Goal: Use online tool/utility: Utilize a website feature to perform a specific function

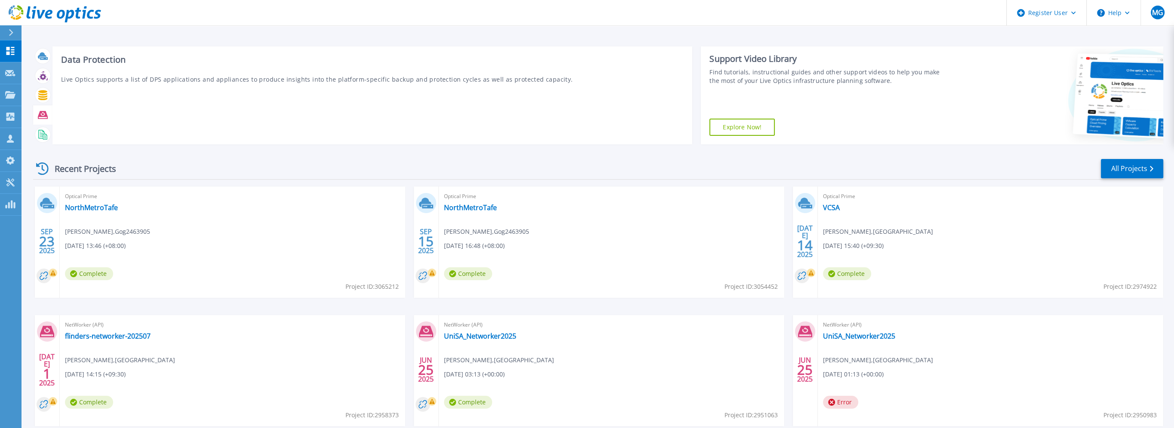
click at [44, 116] on icon at bounding box center [43, 115] width 10 height 8
click at [46, 116] on icon at bounding box center [43, 115] width 10 height 8
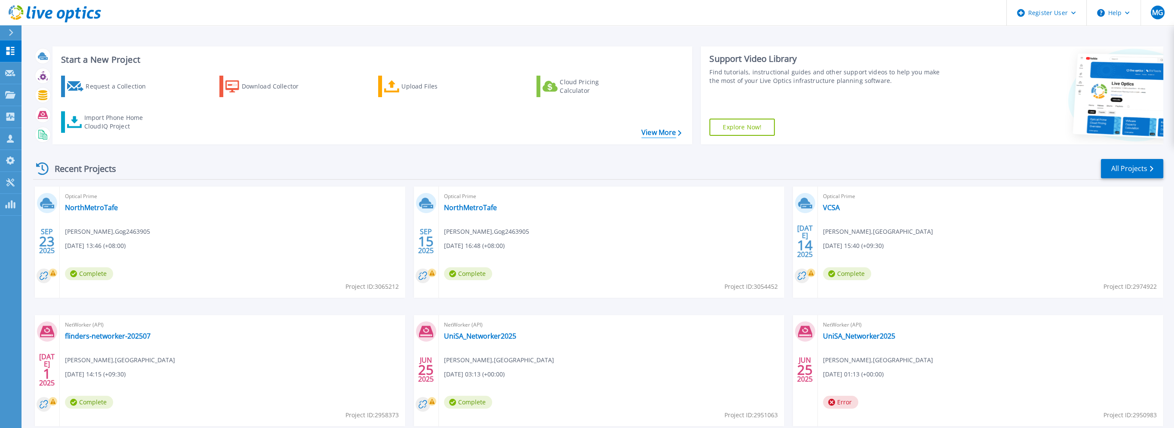
click at [661, 129] on link "View More" at bounding box center [661, 133] width 40 height 8
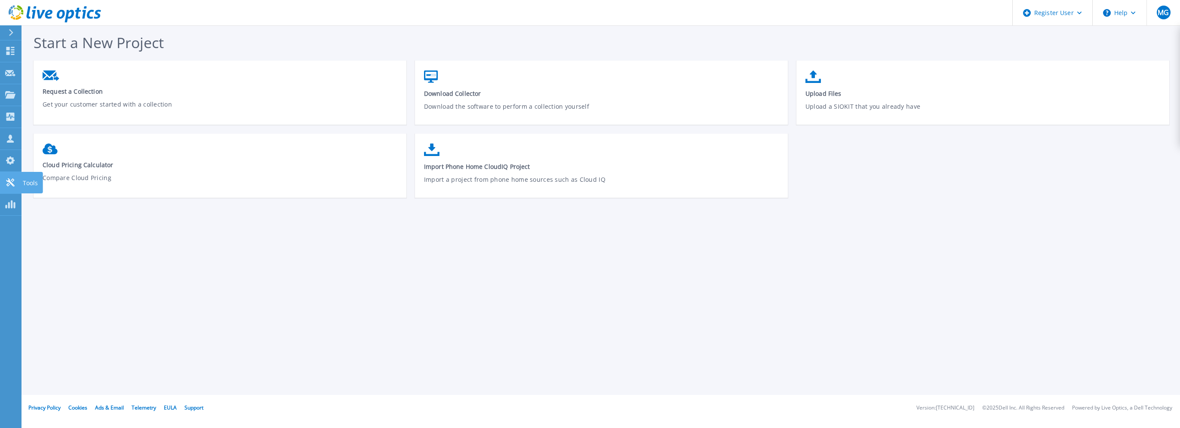
click at [14, 177] on link "Tools Tools" at bounding box center [11, 183] width 22 height 22
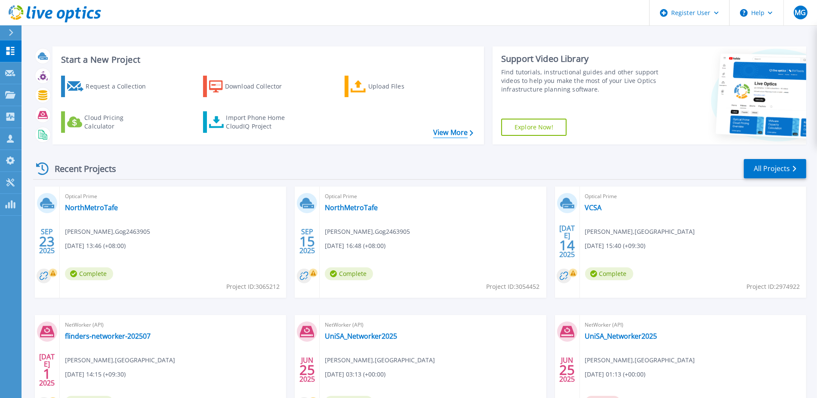
click at [458, 131] on link "View More" at bounding box center [453, 133] width 40 height 8
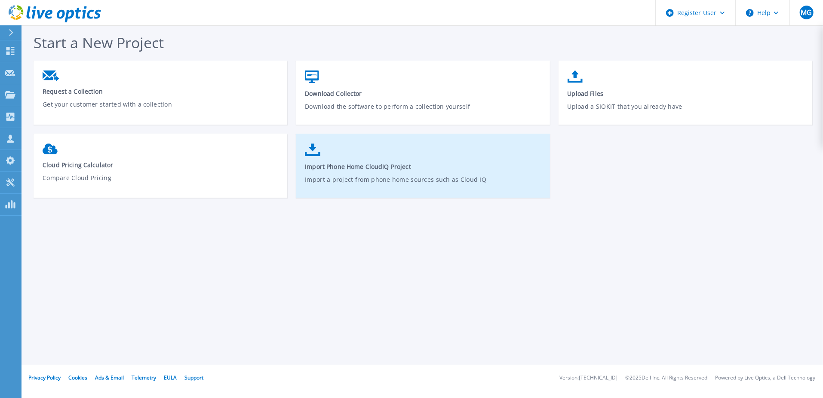
click at [416, 163] on span "Import Phone Home CloudIQ Project" at bounding box center [423, 167] width 236 height 8
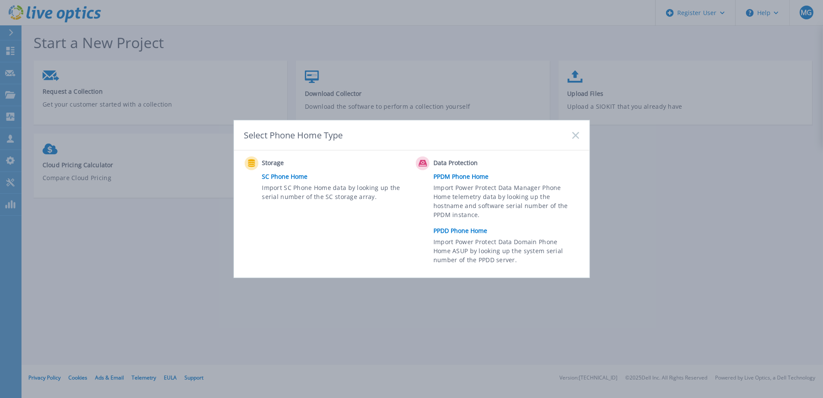
click at [462, 177] on link "PPDM Phone Home" at bounding box center [509, 176] width 150 height 13
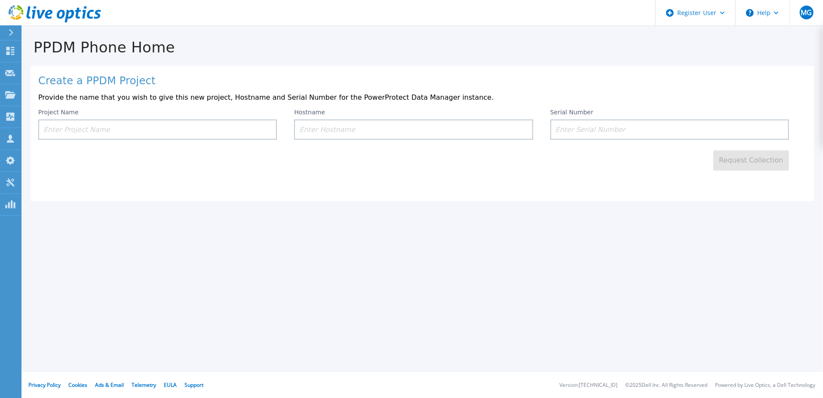
click at [100, 142] on div "Request Collection" at bounding box center [422, 155] width 768 height 31
click at [581, 132] on input at bounding box center [670, 130] width 239 height 20
paste input "ELMPPD0423N4XV"
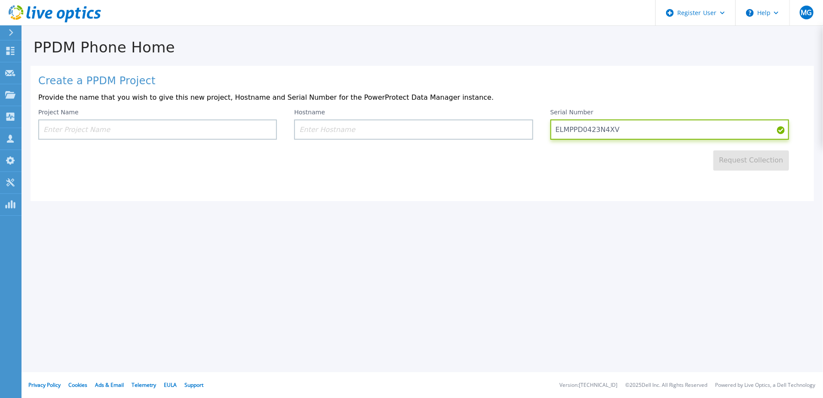
type input "ELMPPD0423N4XV"
click at [392, 131] on input at bounding box center [413, 130] width 239 height 20
paste input "Nccppdmba01"
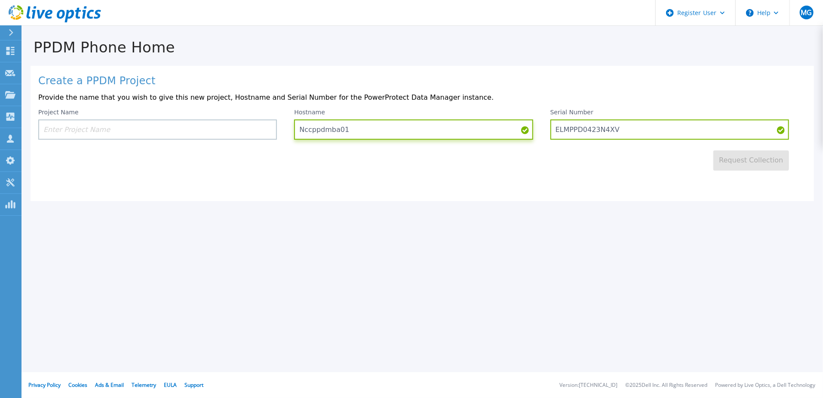
click at [322, 127] on input "Nccppdmba01" at bounding box center [413, 130] width 239 height 20
click at [308, 133] on input "Nccppdmba01" at bounding box center [413, 130] width 239 height 20
type input "NCCPPDMBA01"
click at [194, 131] on input at bounding box center [157, 130] width 239 height 20
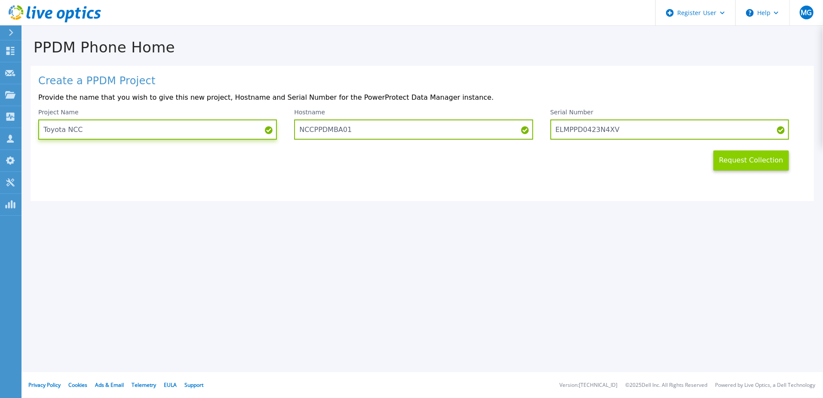
type input "Toyota NCC"
click at [763, 160] on button "Request Collection" at bounding box center [751, 161] width 76 height 20
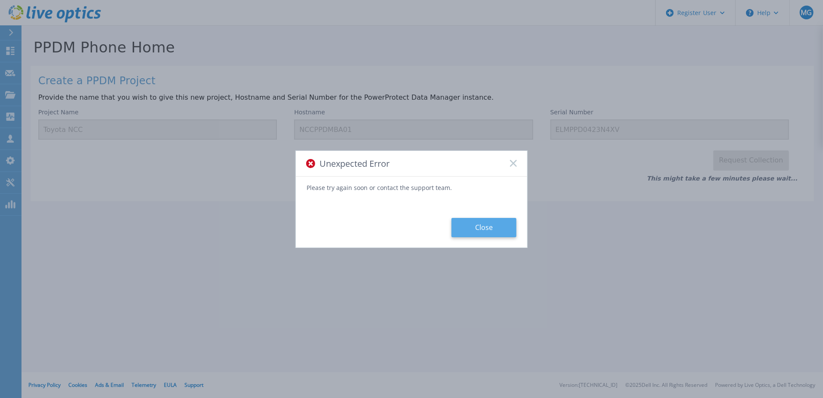
click at [483, 231] on button "Close" at bounding box center [484, 227] width 65 height 19
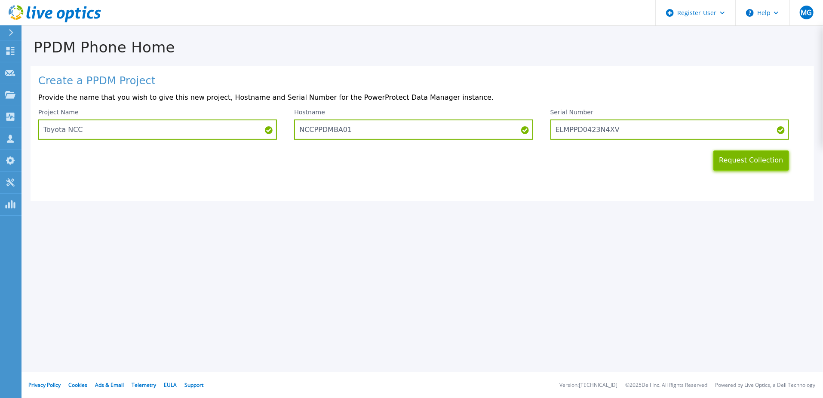
click at [739, 164] on button "Request Collection" at bounding box center [751, 161] width 76 height 20
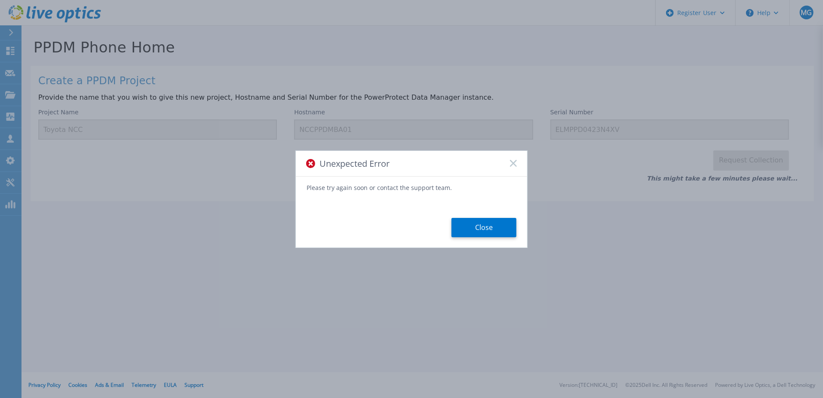
click at [484, 235] on button "Close" at bounding box center [484, 227] width 65 height 19
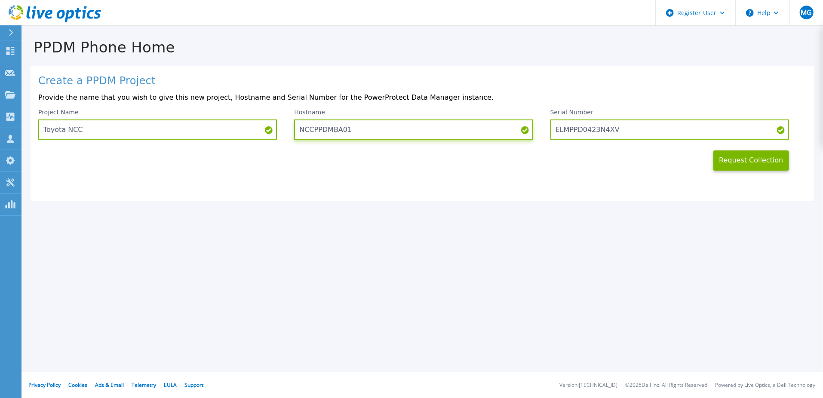
click at [379, 128] on input "NCCPPDMBA01" at bounding box center [413, 130] width 239 height 20
drag, startPoint x: 332, startPoint y: 130, endPoint x: 290, endPoint y: 136, distance: 42.2
click at [289, 135] on div "Project Name Toyota NCC Hostname NCCPPDMBA01 Serial Number ELMPPD0423N4XV" at bounding box center [422, 124] width 768 height 31
type input "NCC"
click at [749, 165] on button "Request Collection" at bounding box center [751, 161] width 76 height 20
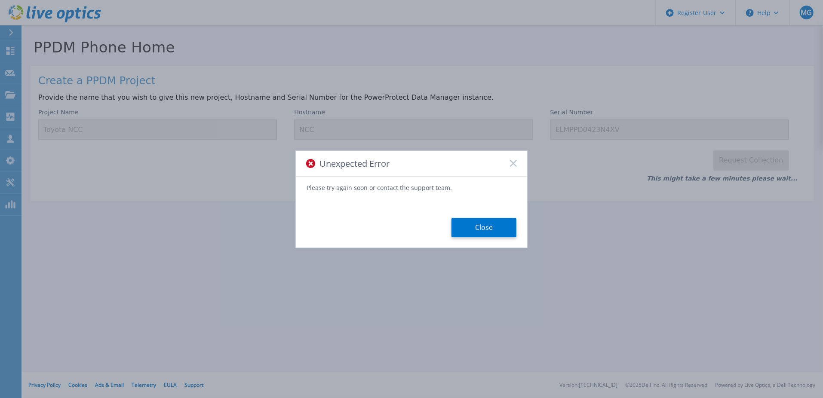
drag, startPoint x: 470, startPoint y: 216, endPoint x: 472, endPoint y: 220, distance: 4.4
click at [470, 217] on div "Please try again soon or contact the support team. Close" at bounding box center [411, 211] width 231 height 53
click at [476, 228] on button "Close" at bounding box center [484, 227] width 65 height 19
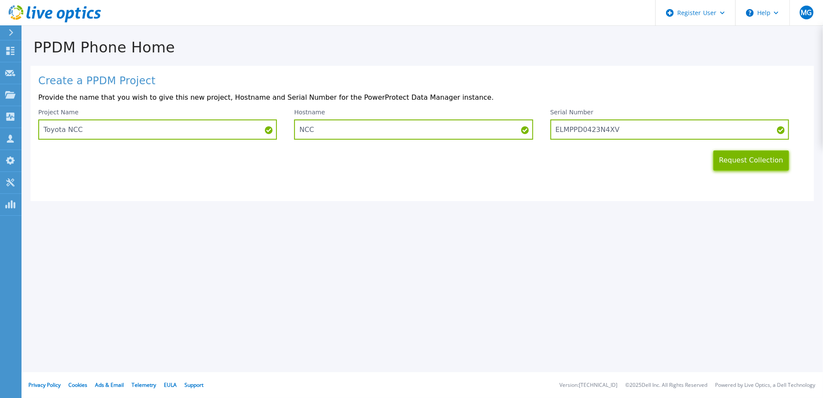
click at [781, 158] on button "Request Collection" at bounding box center [751, 161] width 76 height 20
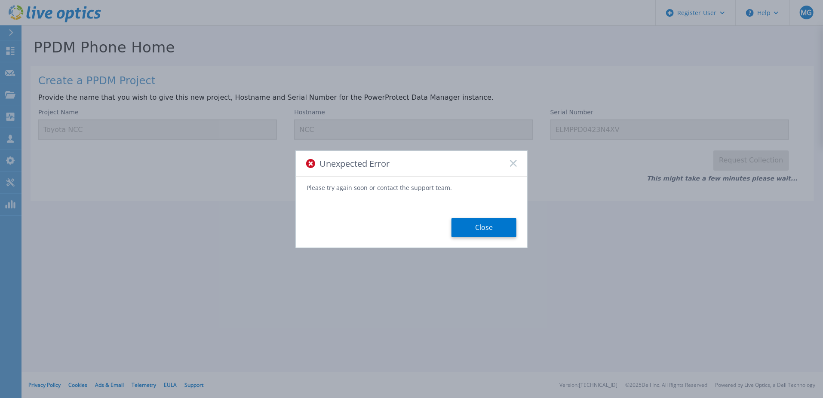
click at [514, 162] on rect at bounding box center [513, 163] width 7 height 7
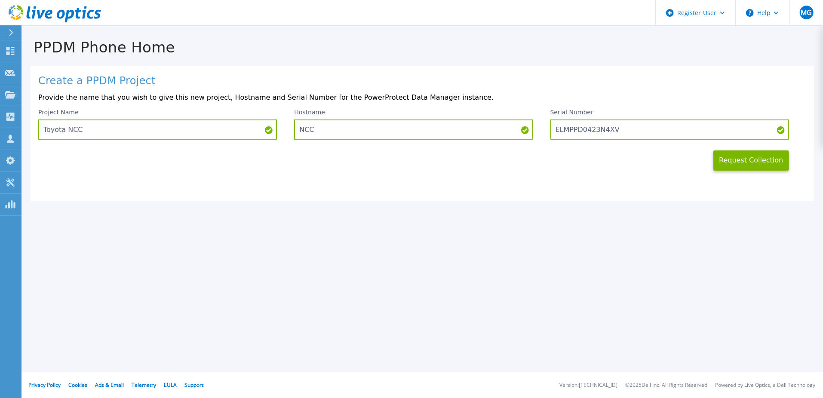
click at [9, 31] on icon at bounding box center [11, 32] width 5 height 7
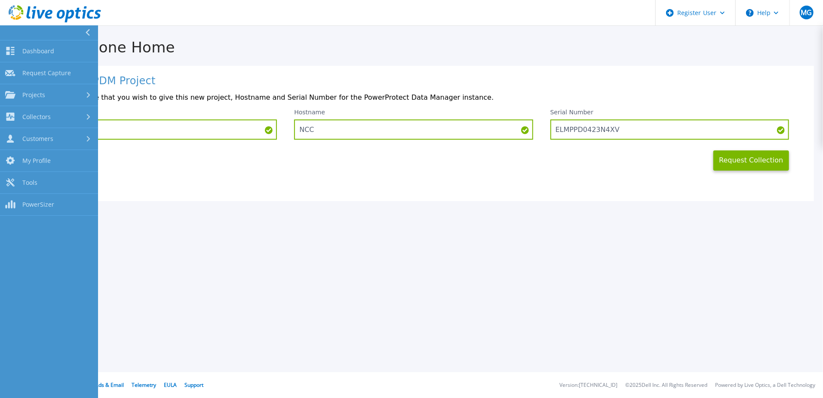
drag, startPoint x: 221, startPoint y: 170, endPoint x: 203, endPoint y: 145, distance: 30.5
click at [215, 161] on div "Request Collection" at bounding box center [422, 155] width 768 height 31
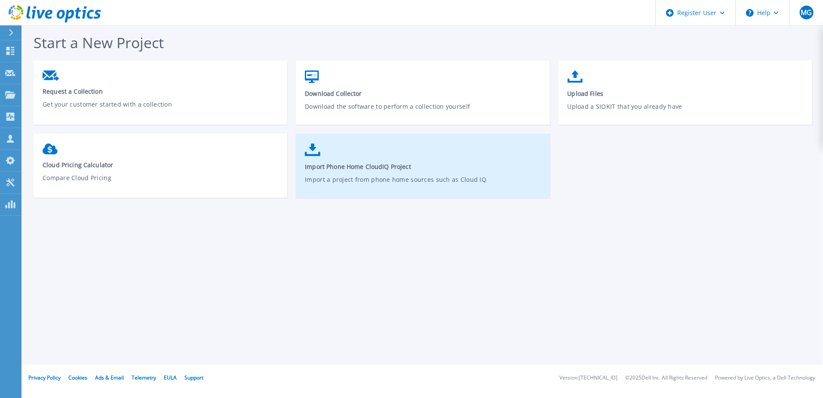
click at [394, 178] on p "Import a project from phone home sources such as Cloud IQ" at bounding box center [423, 185] width 236 height 20
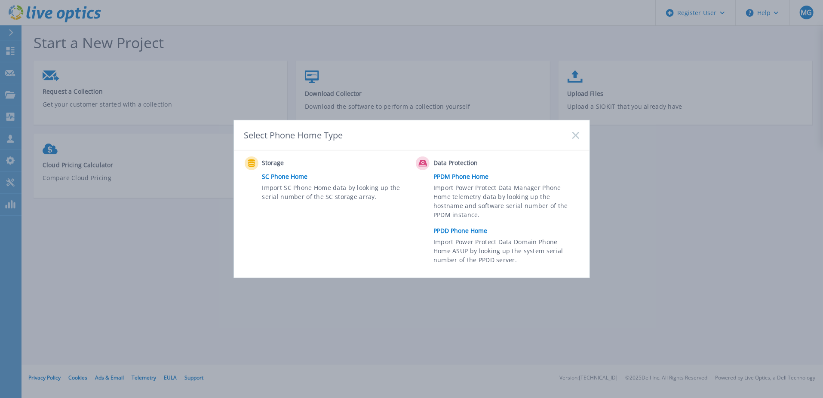
click at [471, 230] on link "PPDD Phone Home" at bounding box center [509, 231] width 150 height 13
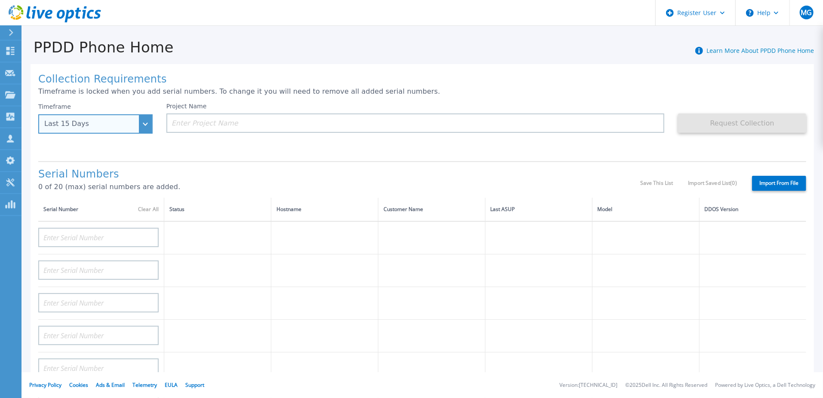
click at [132, 124] on div "Last 15 Days" at bounding box center [90, 124] width 93 height 8
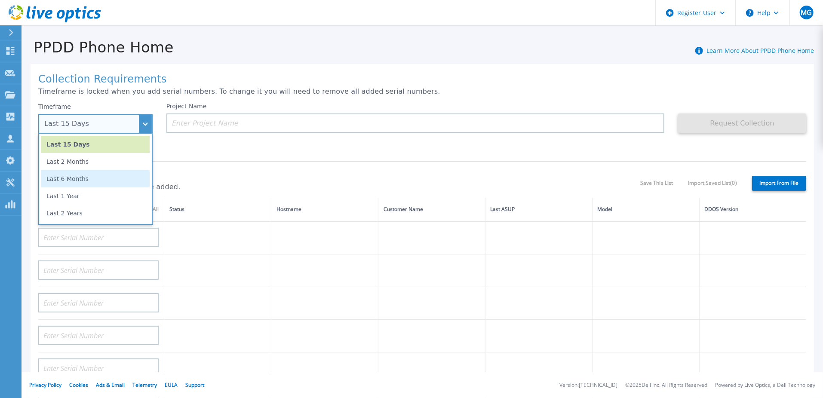
click at [121, 172] on li "Last 6 Months" at bounding box center [95, 178] width 108 height 17
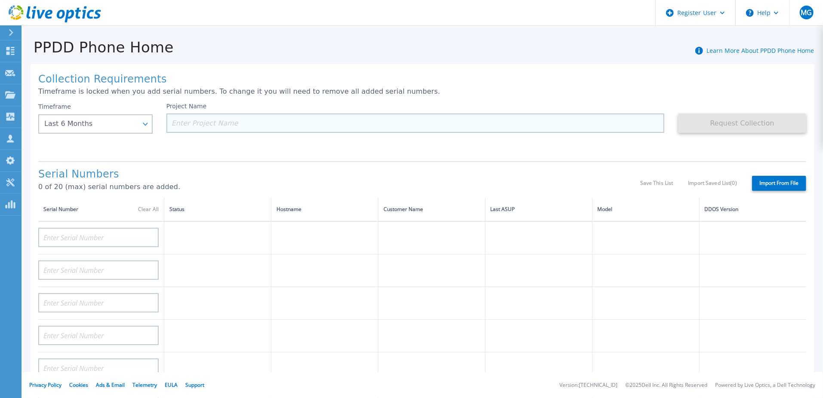
click at [208, 127] on input at bounding box center [415, 123] width 498 height 19
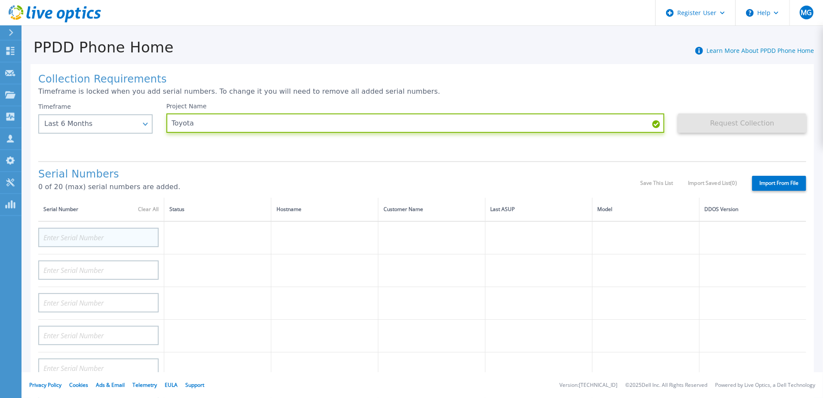
type input "Toyota"
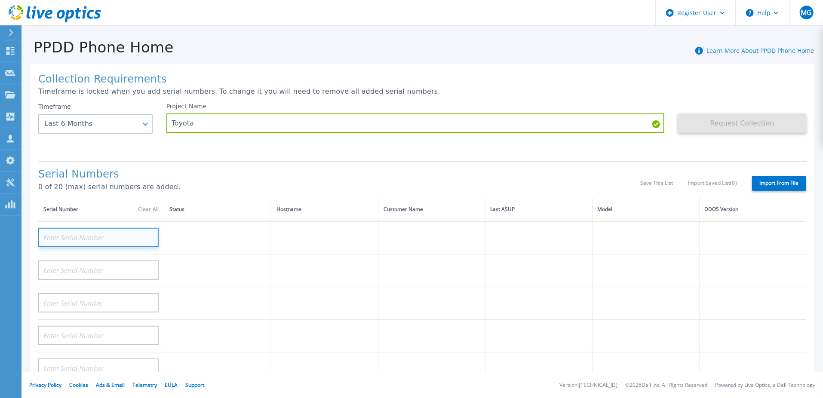
click at [95, 240] on input at bounding box center [98, 237] width 120 height 19
click at [84, 238] on input at bounding box center [98, 237] width 120 height 19
paste input "DE410222921496"
type input "DE410222921496"
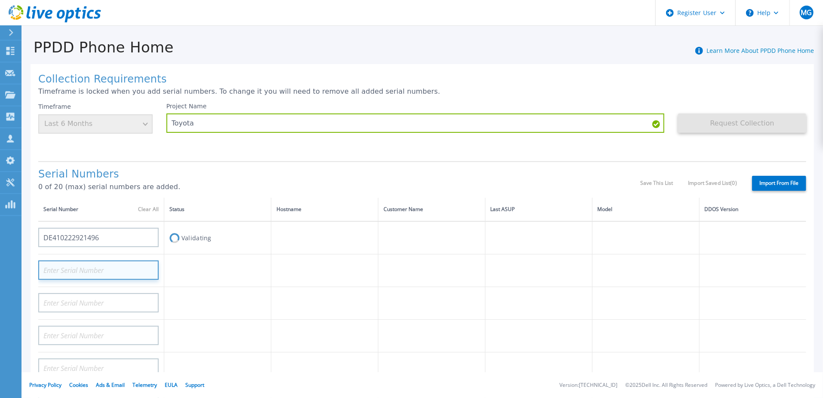
click at [84, 265] on input at bounding box center [98, 270] width 120 height 19
paste input "DE410222921495"
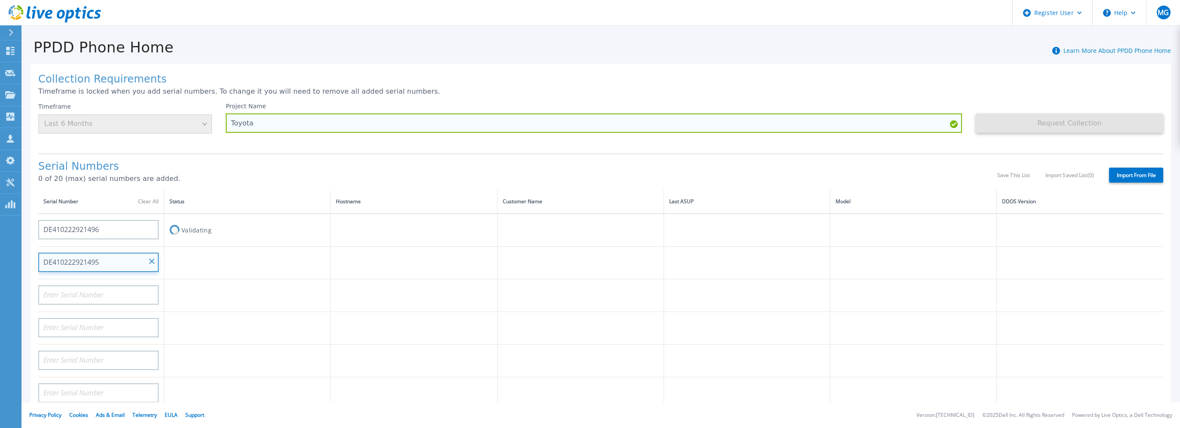
type input "DE410222921495"
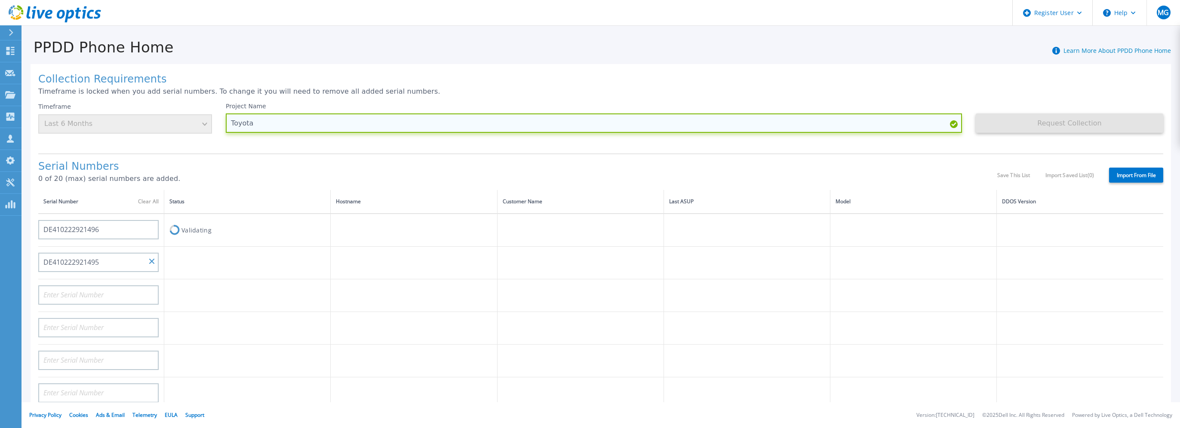
click at [284, 124] on input "Toyota" at bounding box center [594, 123] width 736 height 19
type input "Toyota New Zealand"
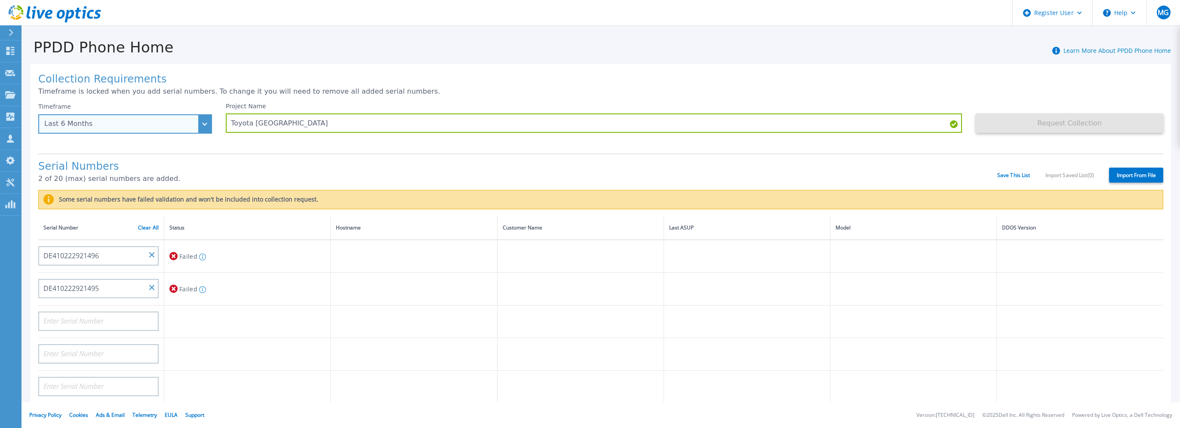
click at [205, 129] on div "Last 6 Months" at bounding box center [125, 123] width 174 height 19
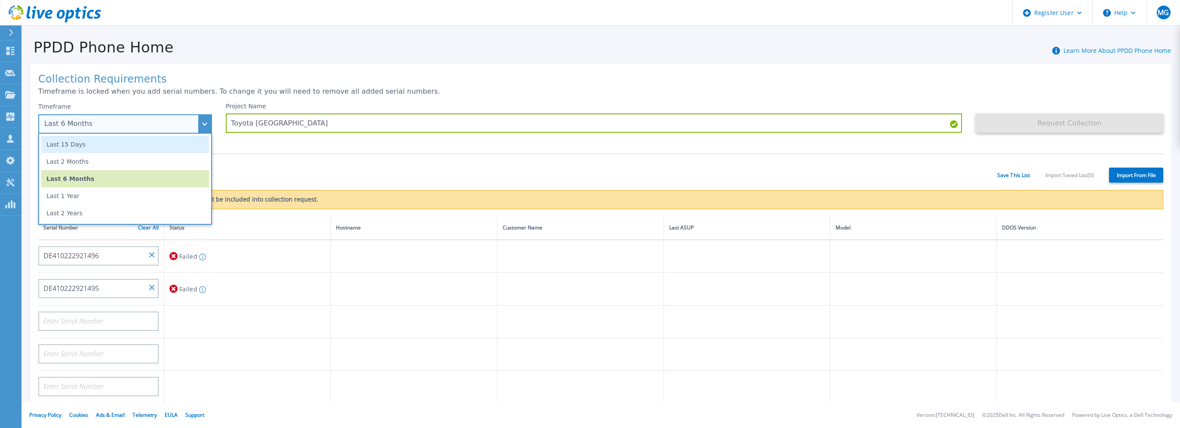
click at [176, 141] on li "Last 15 Days" at bounding box center [125, 144] width 168 height 17
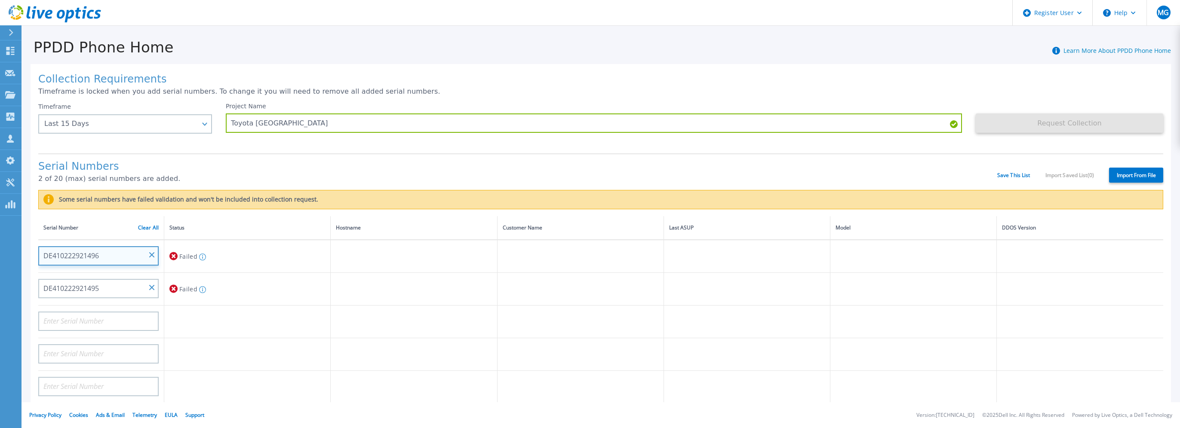
click at [123, 255] on input "DE410222921496" at bounding box center [98, 255] width 120 height 19
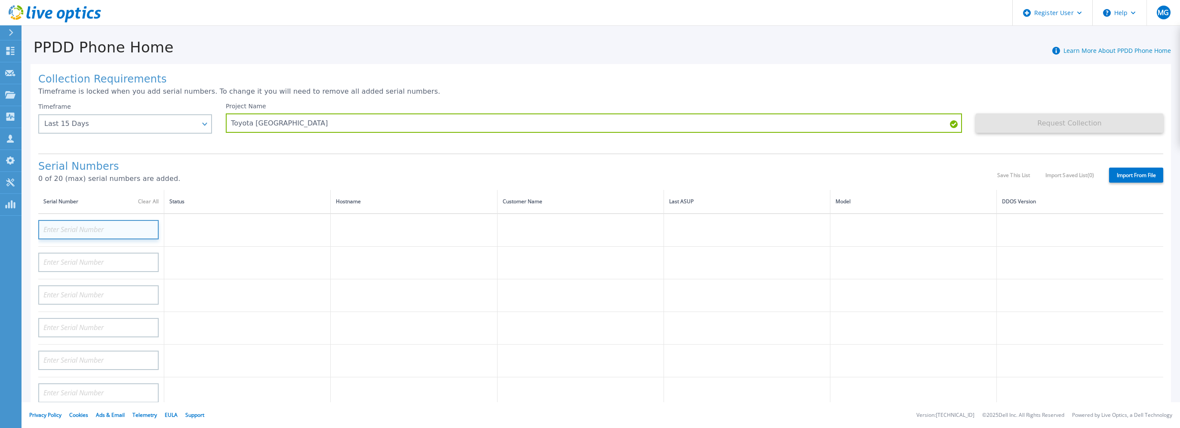
click at [95, 232] on input at bounding box center [98, 229] width 120 height 19
paste input "9B5PFR3"
type input "9B5PFR3"
paste input "DE410222921495"
type input "DE410222921495"
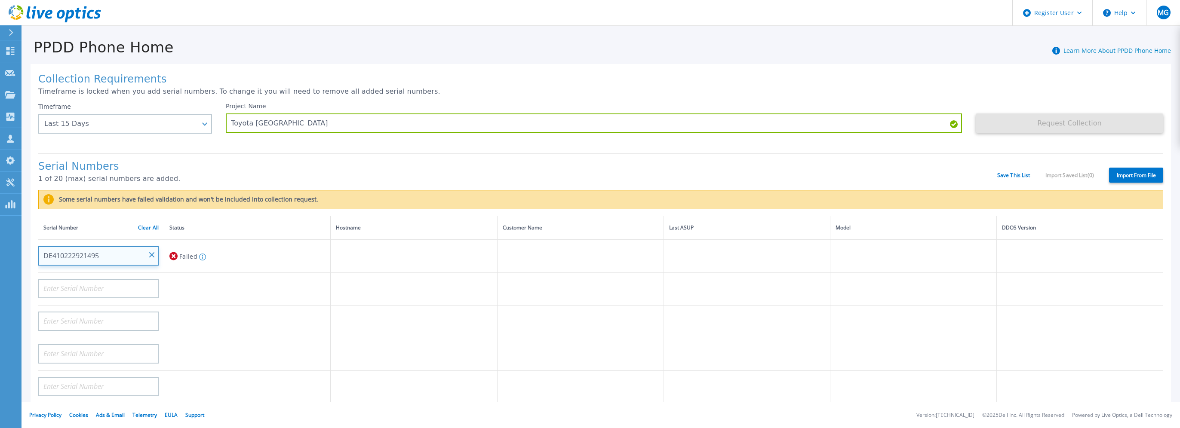
click at [151, 246] on input "DE410222921495" at bounding box center [98, 255] width 120 height 19
click at [155, 252] on input "DE410222921495" at bounding box center [98, 255] width 120 height 19
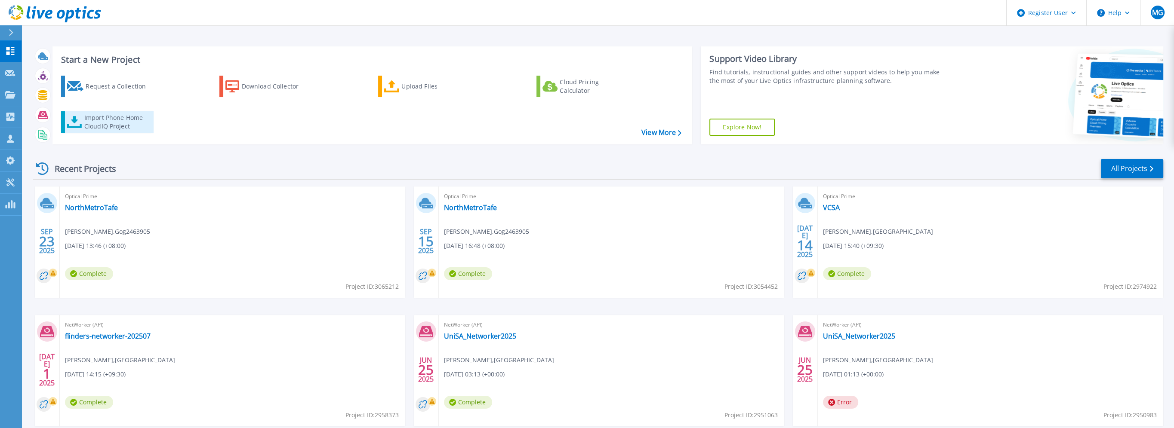
click at [89, 125] on div "Import Phone Home CloudIQ Project" at bounding box center [117, 122] width 67 height 17
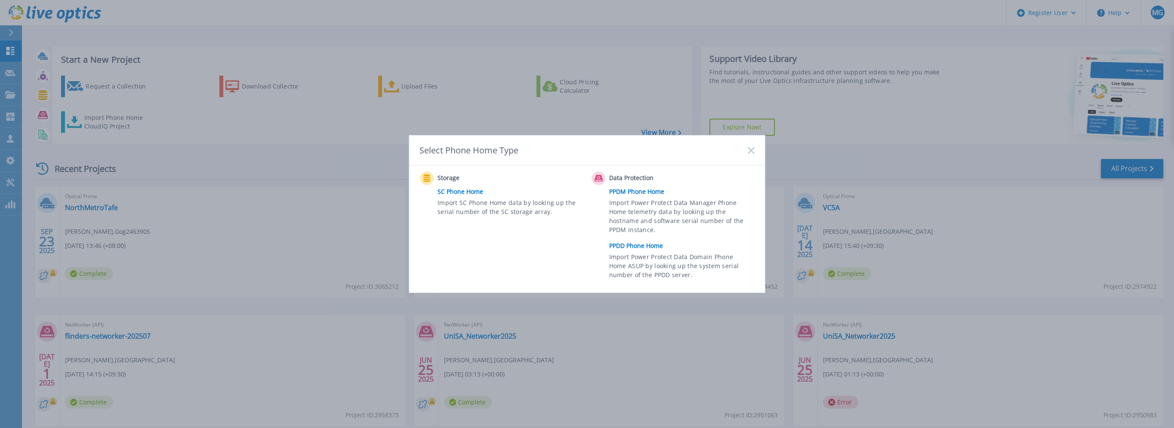
click at [642, 244] on link "PPDD Phone Home" at bounding box center [684, 246] width 150 height 13
click at [637, 191] on link "PPDM Phone Home" at bounding box center [684, 191] width 150 height 13
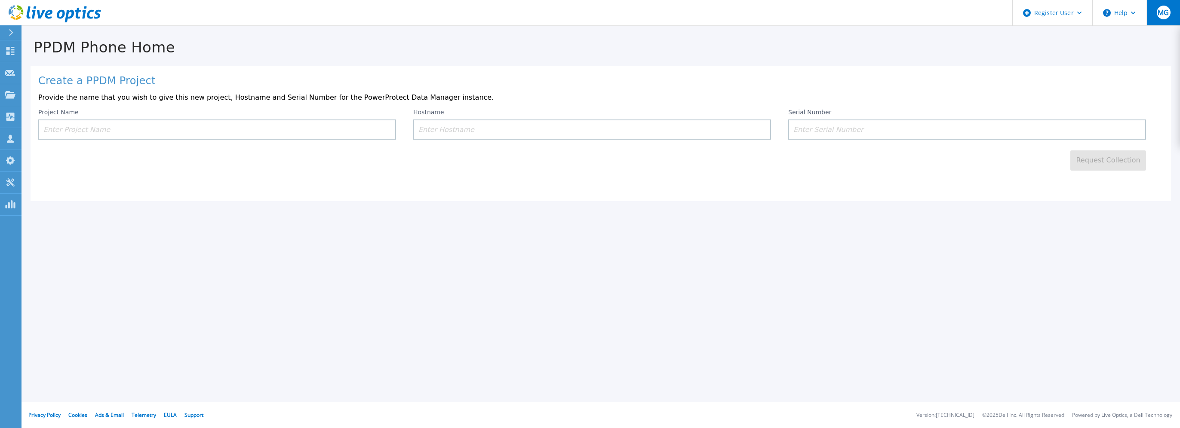
click at [1159, 19] on div "MG" at bounding box center [1164, 13] width 14 height 14
click at [839, 130] on input at bounding box center [967, 130] width 358 height 20
paste input "ELMPPD0423N4XV"
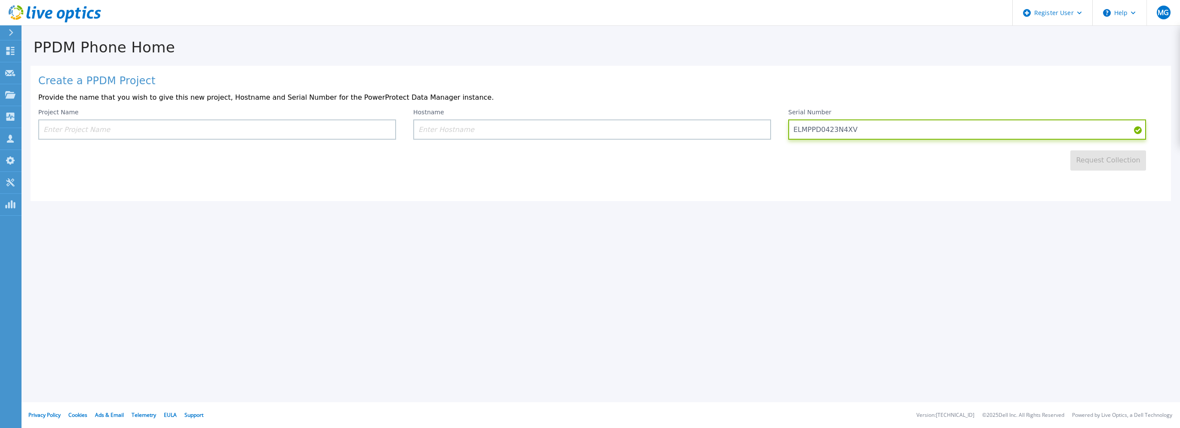
type input "ELMPPD0423N4XV"
click at [551, 120] on input at bounding box center [592, 130] width 358 height 20
paste input "nccppdmba01"
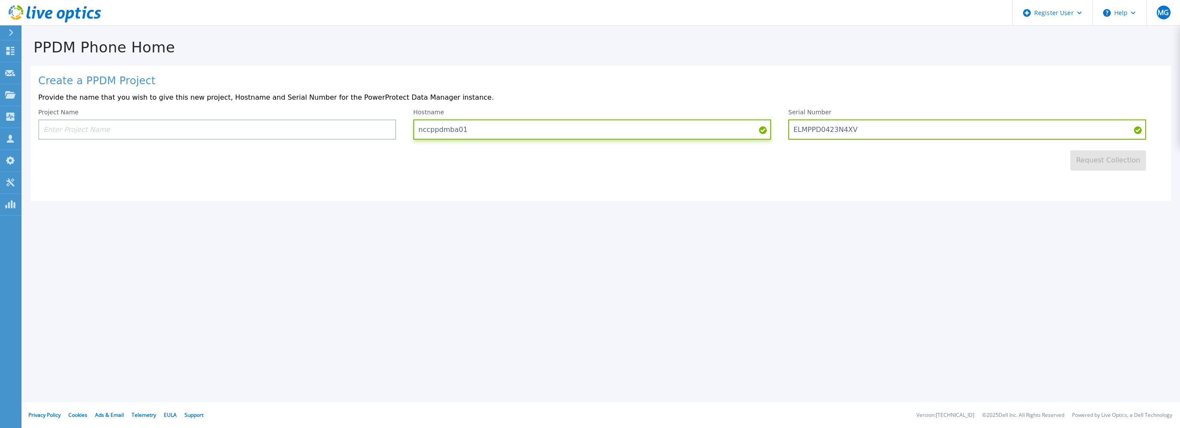
type input "nccppdmba01"
click at [246, 121] on input at bounding box center [217, 130] width 358 height 20
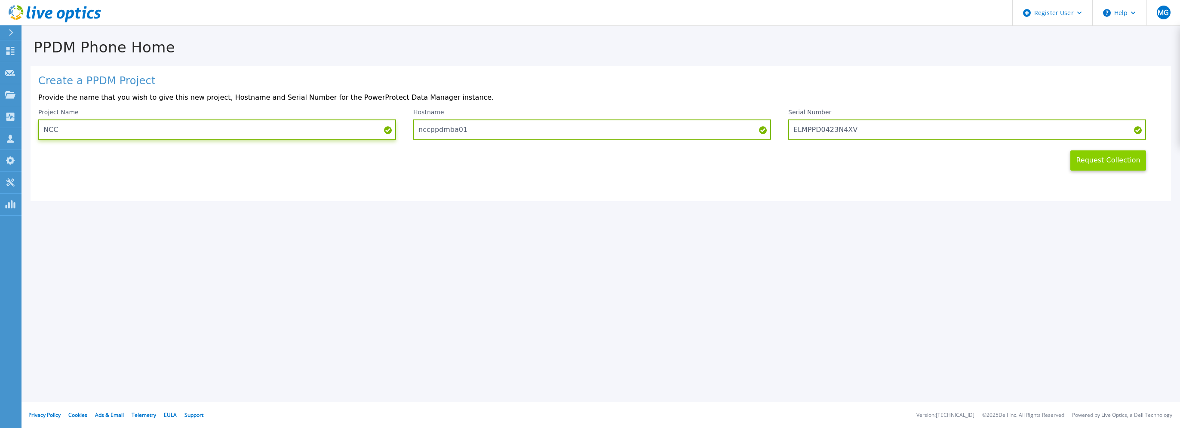
type input "NCC"
click at [1111, 162] on button "Request Collection" at bounding box center [1108, 161] width 76 height 20
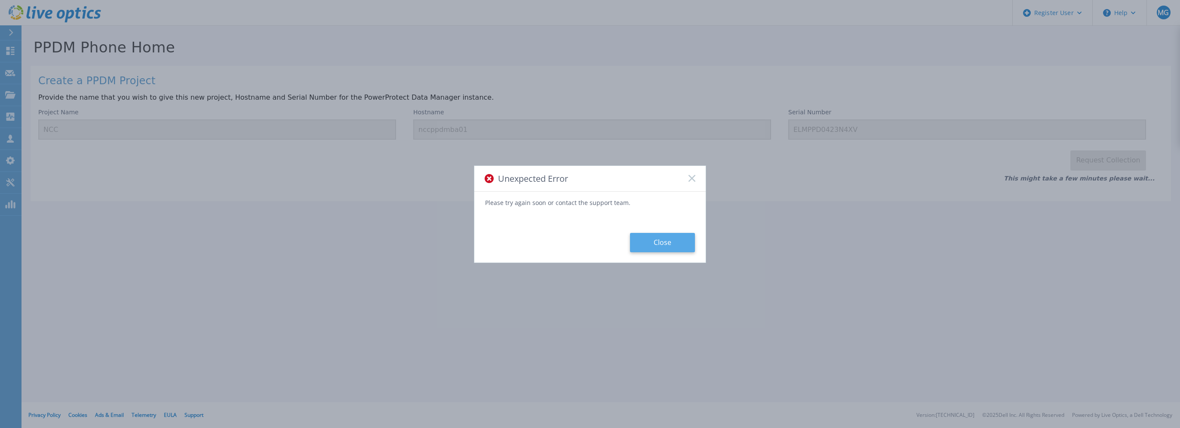
click at [674, 236] on button "Close" at bounding box center [662, 242] width 65 height 19
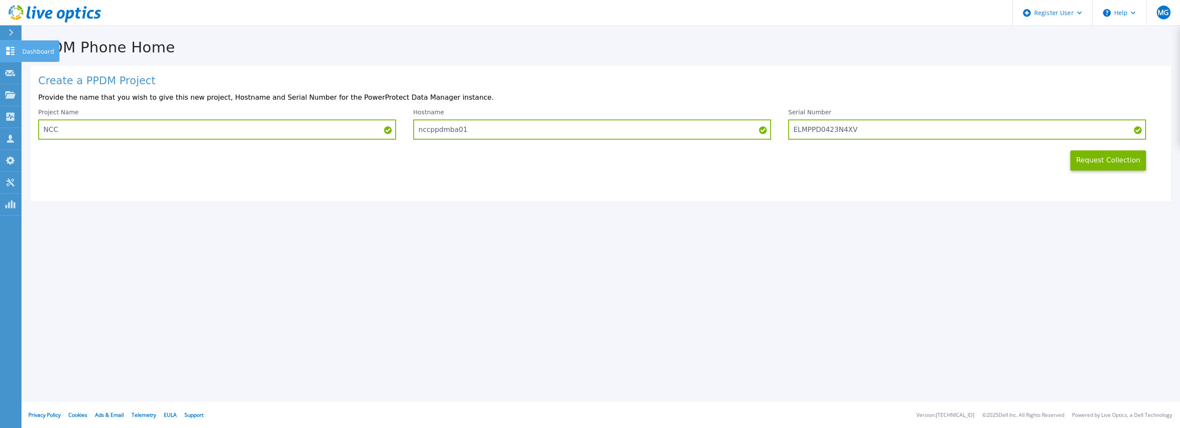
click at [14, 49] on icon at bounding box center [10, 51] width 10 height 8
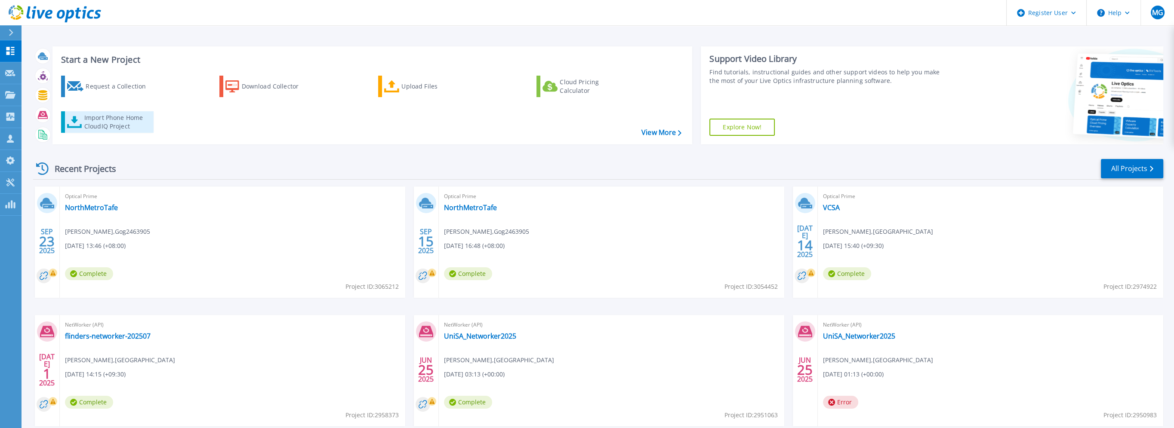
click at [104, 118] on div "Import Phone Home CloudIQ Project" at bounding box center [117, 122] width 67 height 17
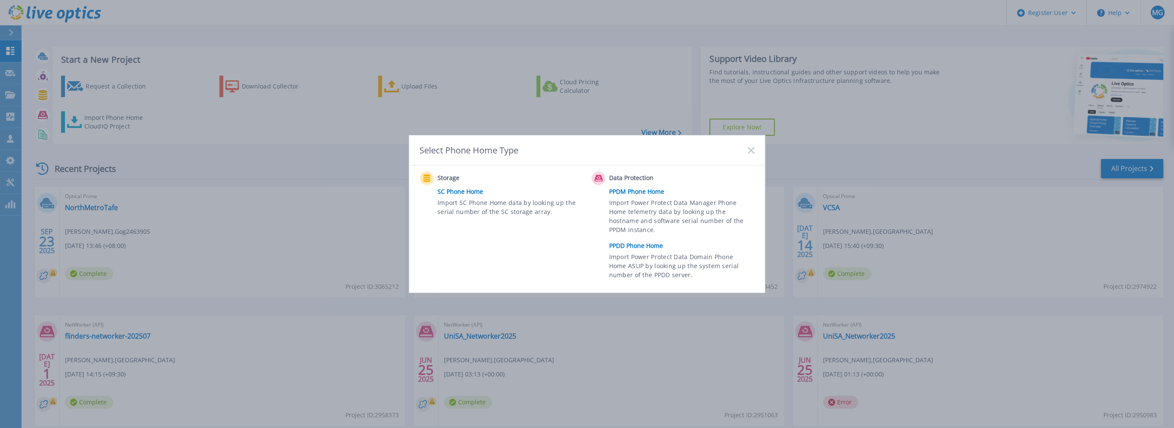
click at [640, 246] on link "PPDD Phone Home" at bounding box center [684, 246] width 150 height 13
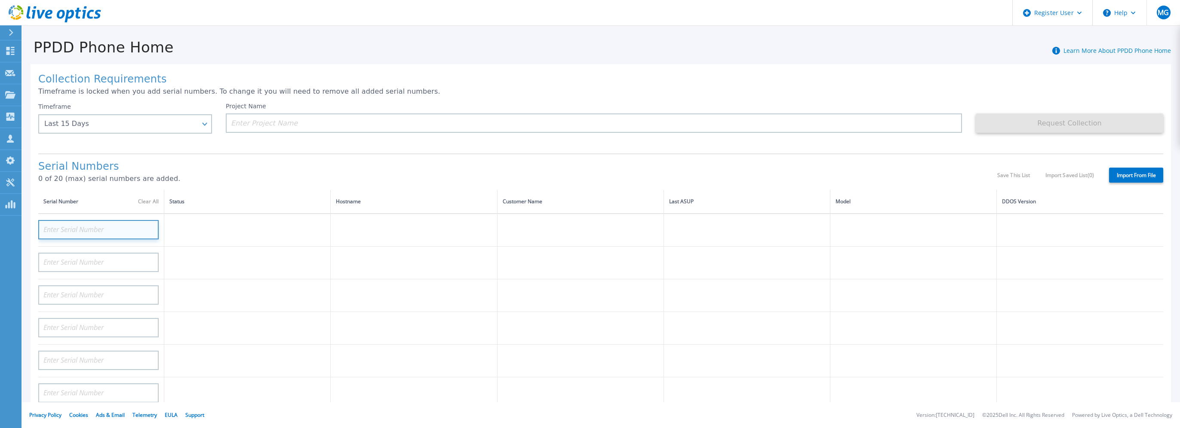
click at [101, 232] on input at bounding box center [98, 229] width 120 height 19
paste input "DE410222921495"
type input "DE410222921495"
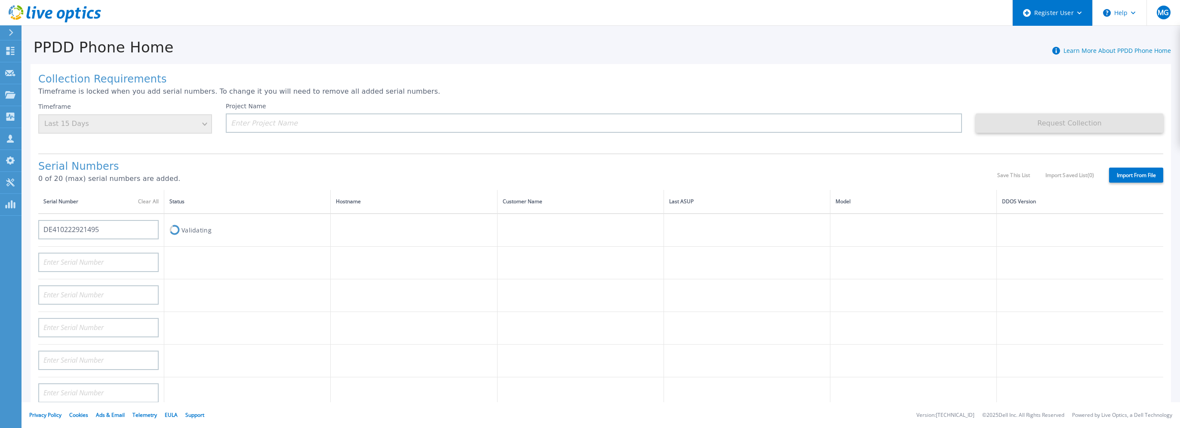
click at [1082, 14] on div "Register User" at bounding box center [1053, 13] width 80 height 26
